Goal: Task Accomplishment & Management: Use online tool/utility

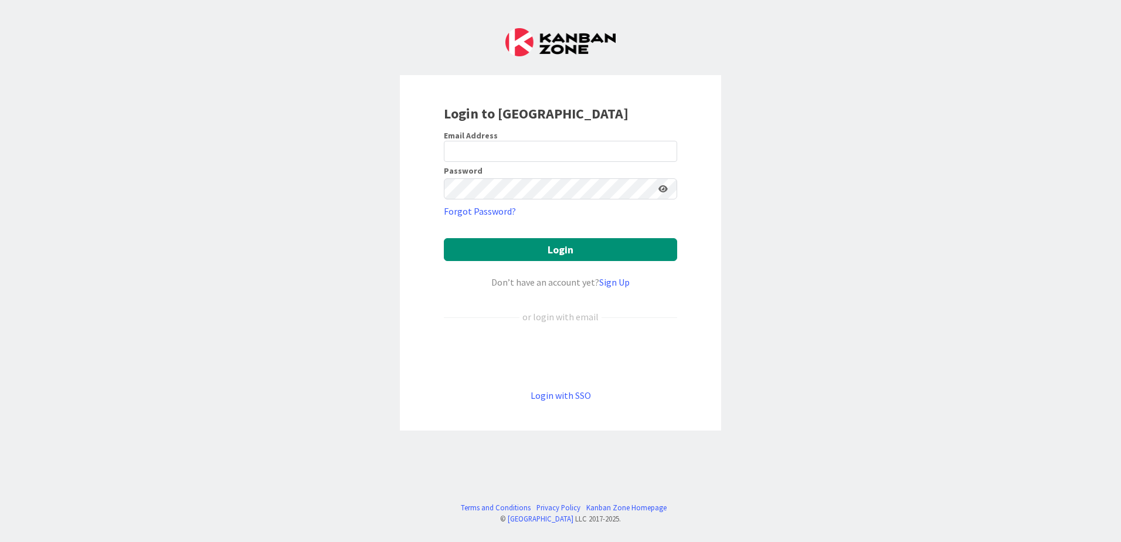
click at [462, 139] on label "Email Address" at bounding box center [471, 135] width 54 height 11
drag, startPoint x: 466, startPoint y: 144, endPoint x: 469, endPoint y: 149, distance: 6.0
click at [466, 144] on input "email" at bounding box center [560, 151] width 233 height 21
type input "[PERSON_NAME][EMAIL_ADDRESS][PERSON_NAME][DOMAIN_NAME]"
click at [444, 238] on button "Login" at bounding box center [560, 249] width 233 height 23
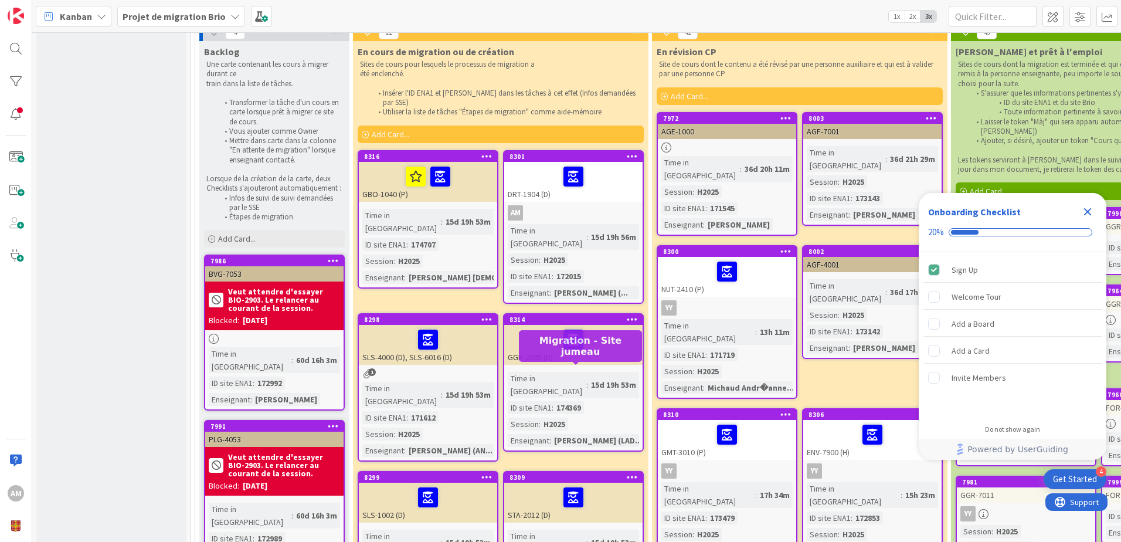
scroll to position [176, 0]
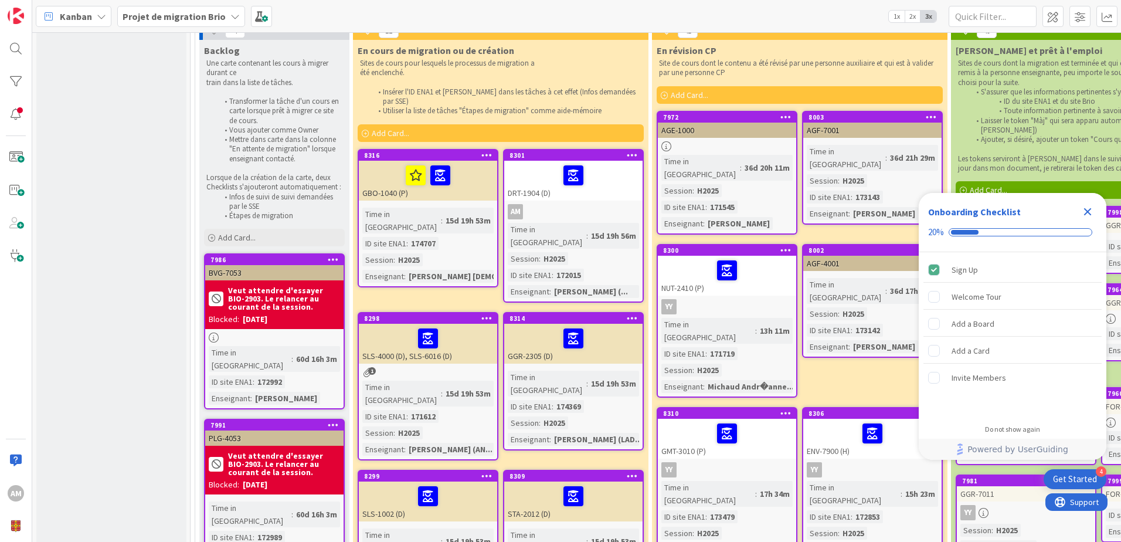
click at [1086, 211] on icon "Close Checklist" at bounding box center [1088, 212] width 8 height 8
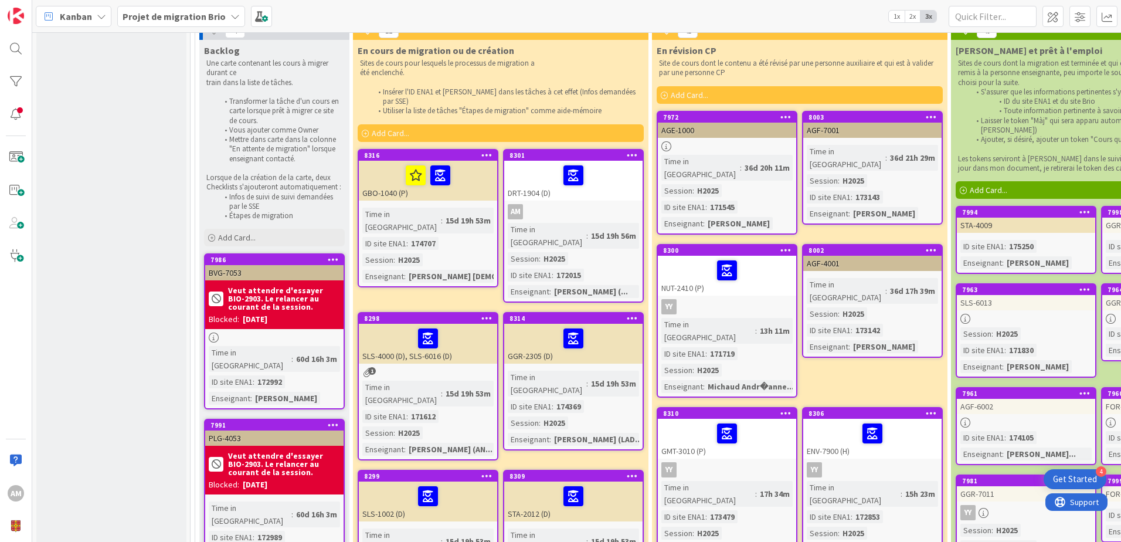
scroll to position [0, 0]
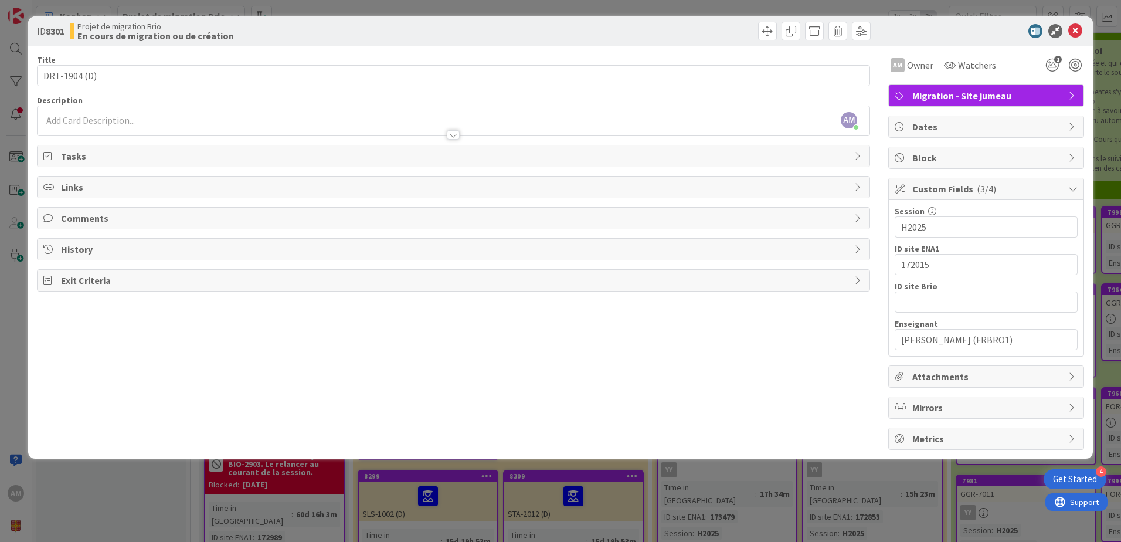
drag, startPoint x: 516, startPoint y: 259, endPoint x: 1076, endPoint y: 33, distance: 604.1
click at [1076, 33] on icon at bounding box center [1075, 31] width 14 height 14
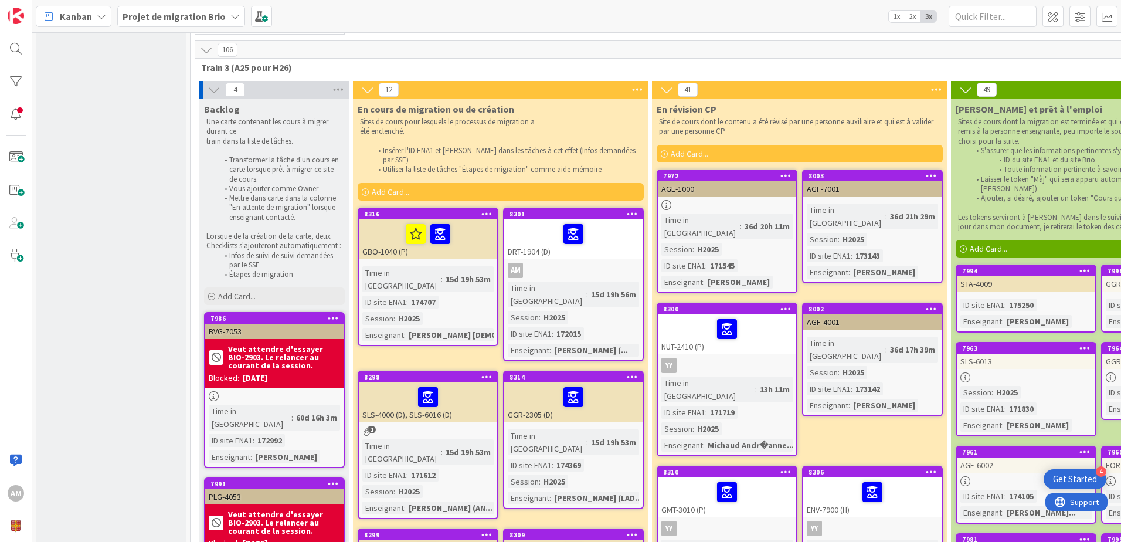
scroll to position [59, 0]
